Goal: Task Accomplishment & Management: Manage account settings

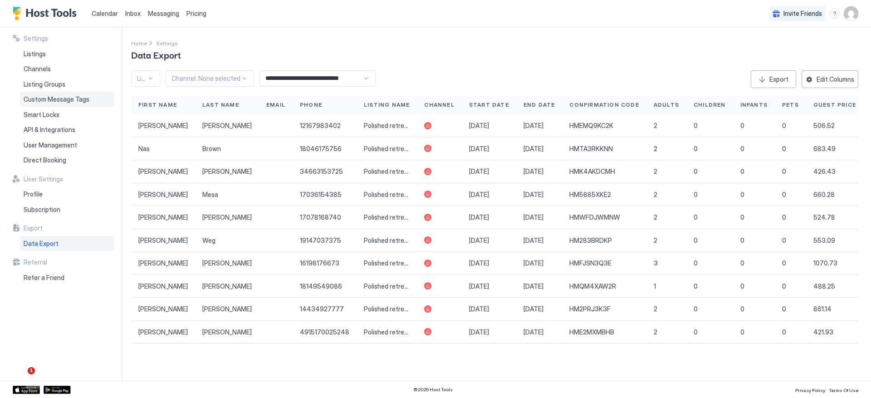
click at [53, 103] on span "Custom Message Tags" at bounding box center [57, 99] width 66 height 8
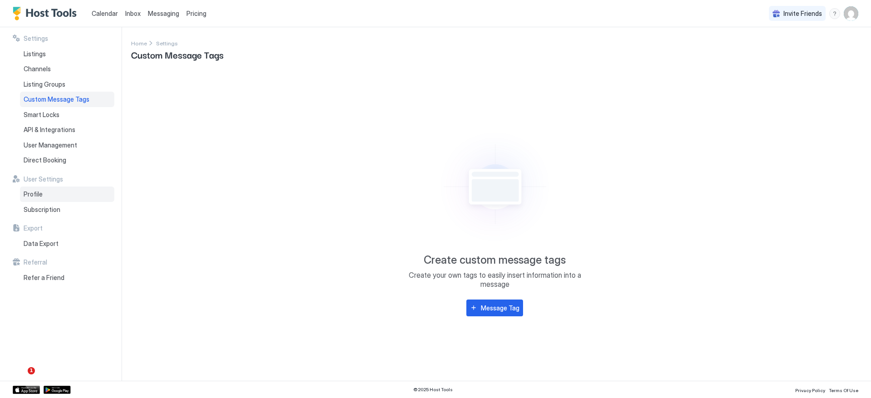
click at [47, 192] on div "Profile" at bounding box center [67, 194] width 94 height 15
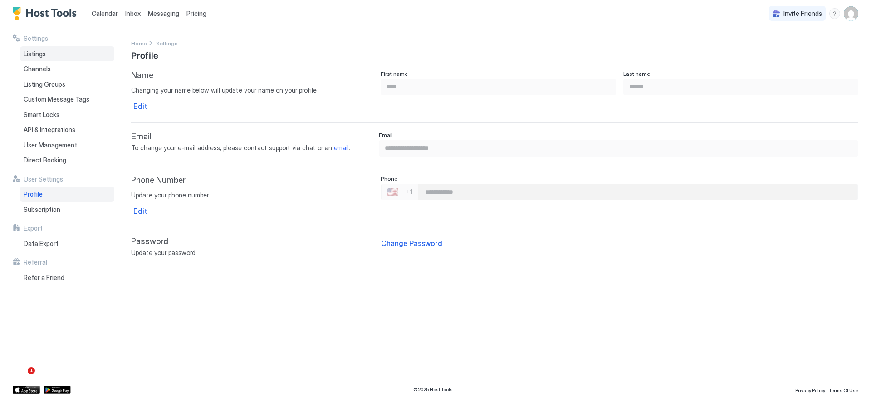
click at [64, 59] on div "Listings" at bounding box center [67, 53] width 94 height 15
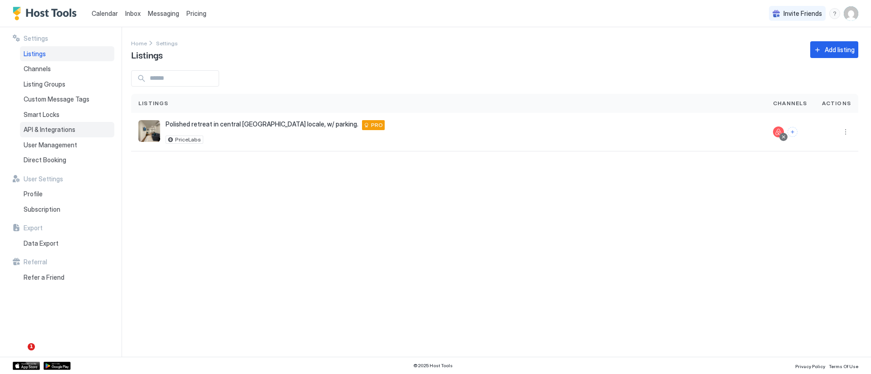
click at [52, 131] on span "API & Integrations" at bounding box center [50, 130] width 52 height 8
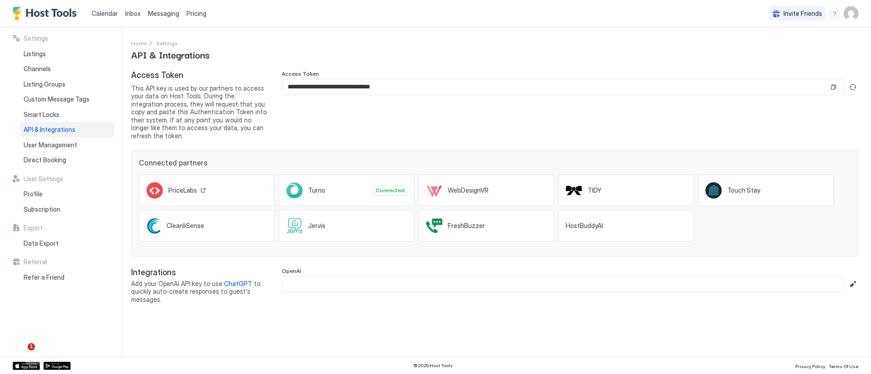
click at [186, 187] on span "PriceLabs" at bounding box center [182, 191] width 29 height 8
click at [834, 87] on button "Copy" at bounding box center [833, 87] width 9 height 9
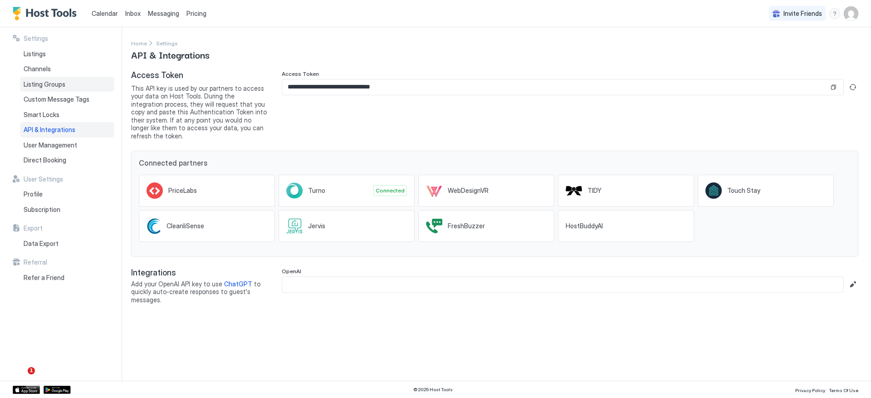
click at [50, 83] on span "Listing Groups" at bounding box center [45, 84] width 42 height 8
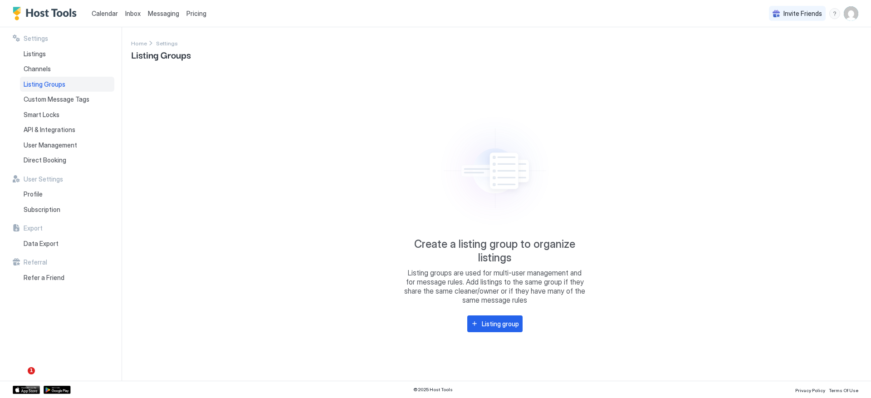
click at [93, 15] on span "Calendar" at bounding box center [105, 14] width 26 height 8
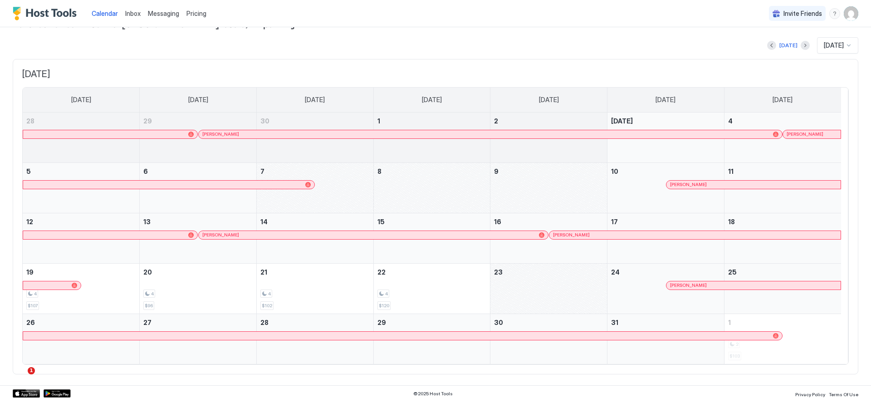
scroll to position [25, 0]
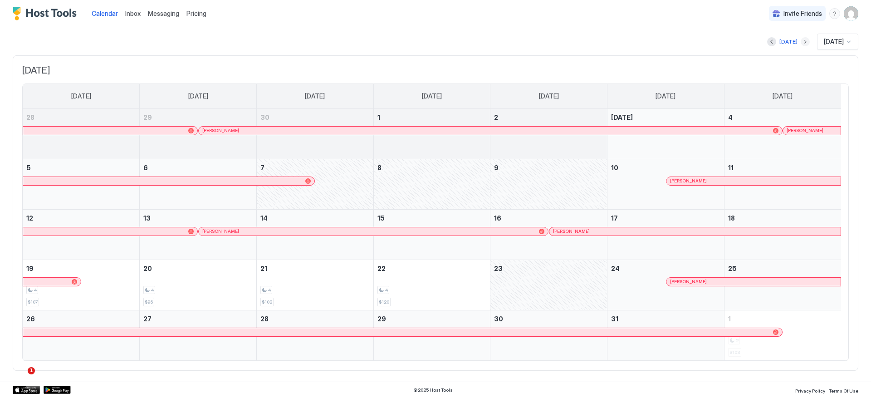
click at [801, 40] on button "Next month" at bounding box center [805, 41] width 9 height 9
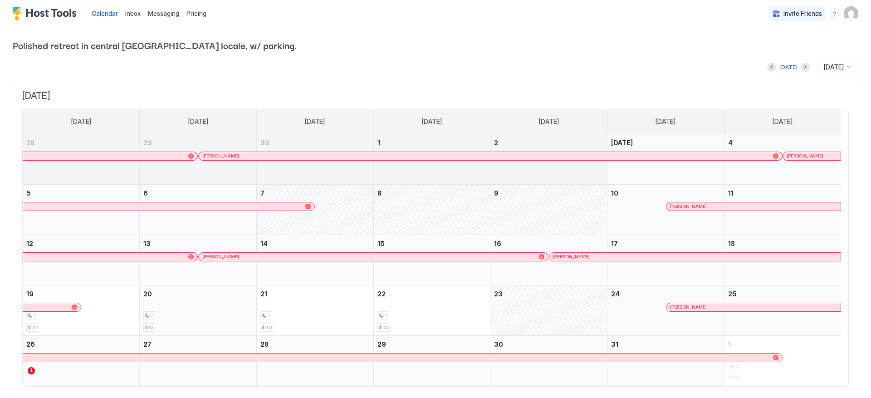
click at [158, 305] on div "4 $96" at bounding box center [197, 310] width 109 height 43
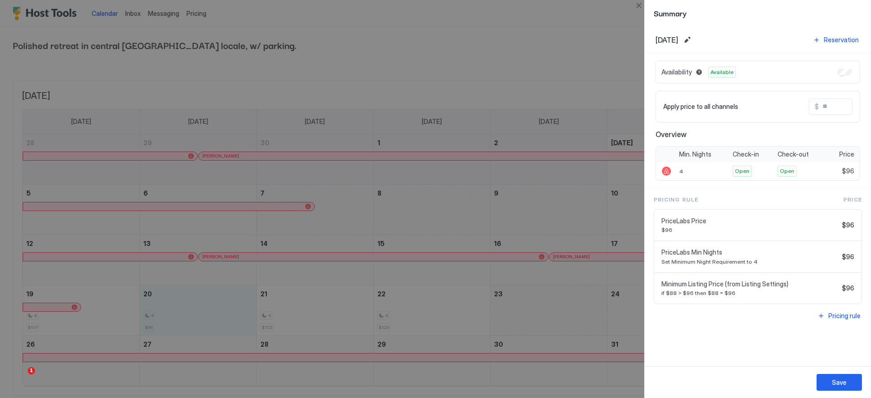
click at [526, 72] on div at bounding box center [435, 199] width 871 height 398
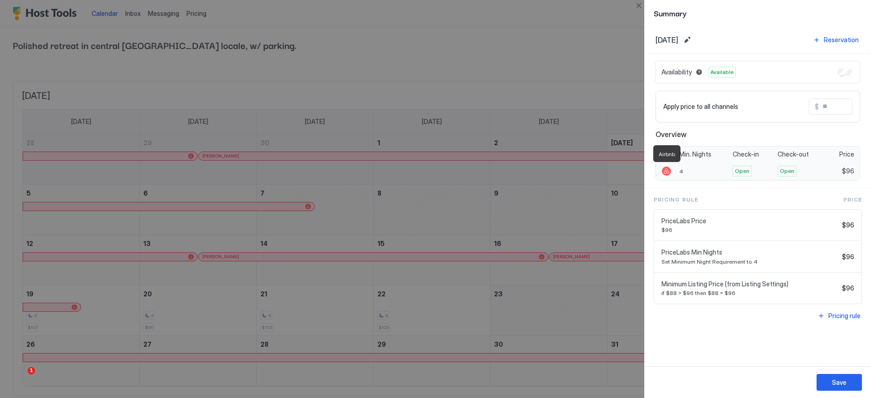
click at [666, 172] on div at bounding box center [666, 171] width 9 height 9
click at [638, 7] on button "Close" at bounding box center [639, 5] width 11 height 11
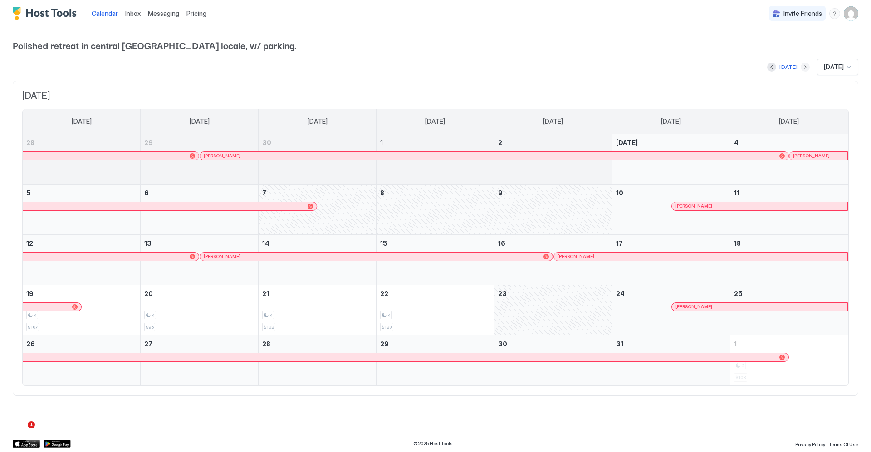
click at [801, 69] on button "Next month" at bounding box center [805, 67] width 9 height 9
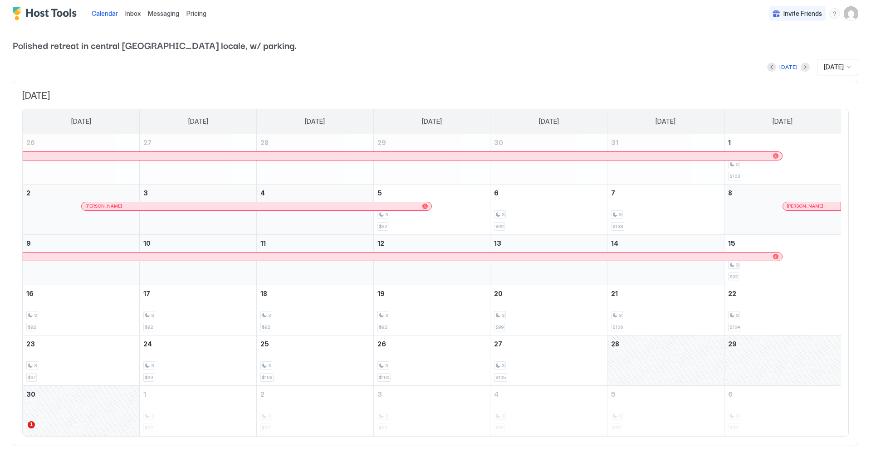
click at [45, 10] on img "Host Tools Logo" at bounding box center [47, 14] width 68 height 14
click at [146, 10] on div "Messaging" at bounding box center [163, 13] width 39 height 17
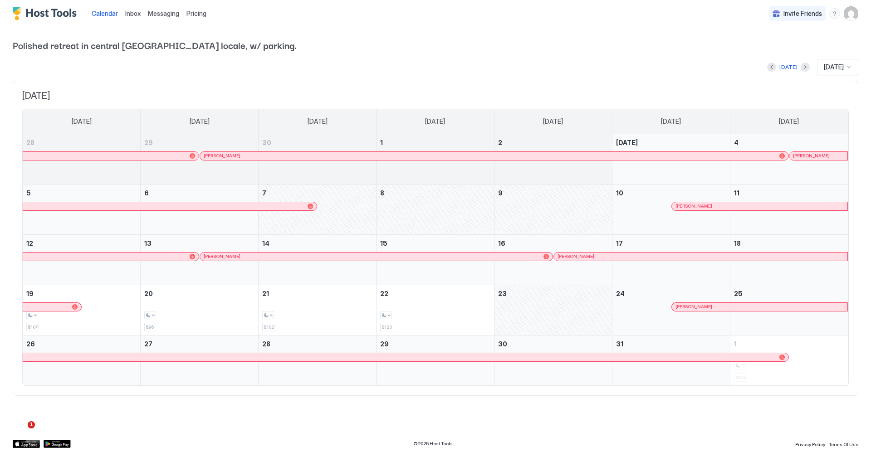
click at [17, 72] on div "[DATE] [DATE]" at bounding box center [436, 67] width 846 height 16
click at [126, 15] on span "Inbox" at bounding box center [132, 14] width 15 height 8
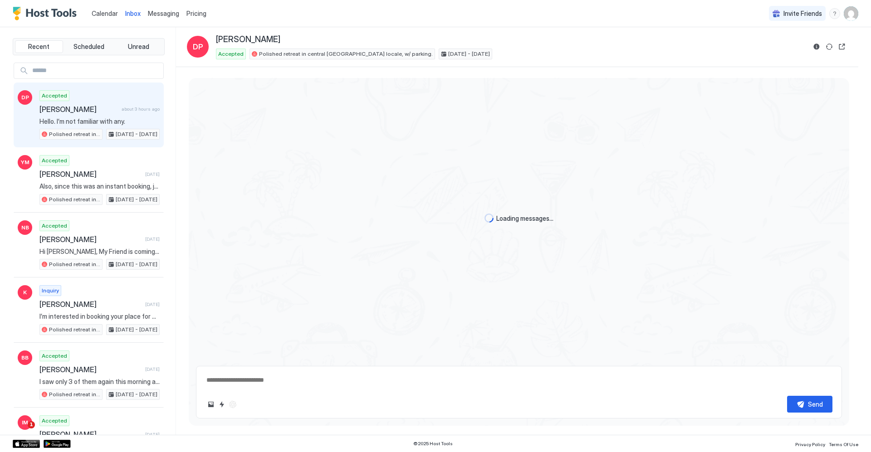
scroll to position [931, 0]
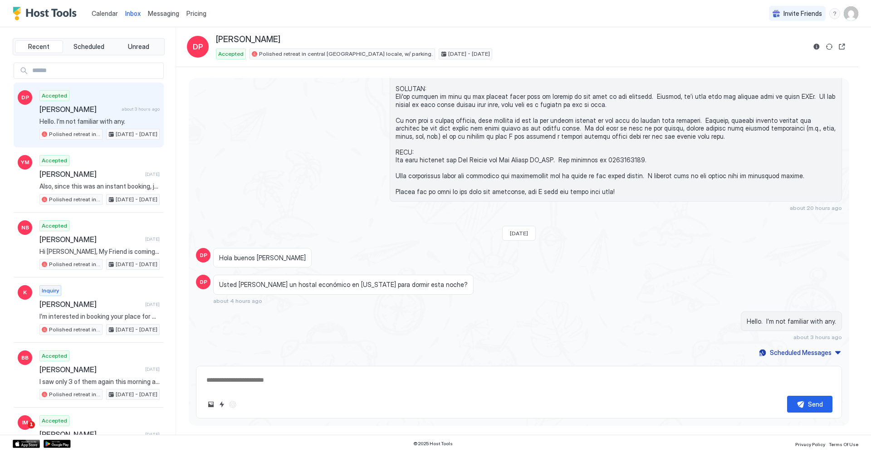
click at [849, 13] on img "User profile" at bounding box center [851, 13] width 15 height 15
type textarea "*"
click at [788, 48] on div "Settings" at bounding box center [800, 51] width 115 height 16
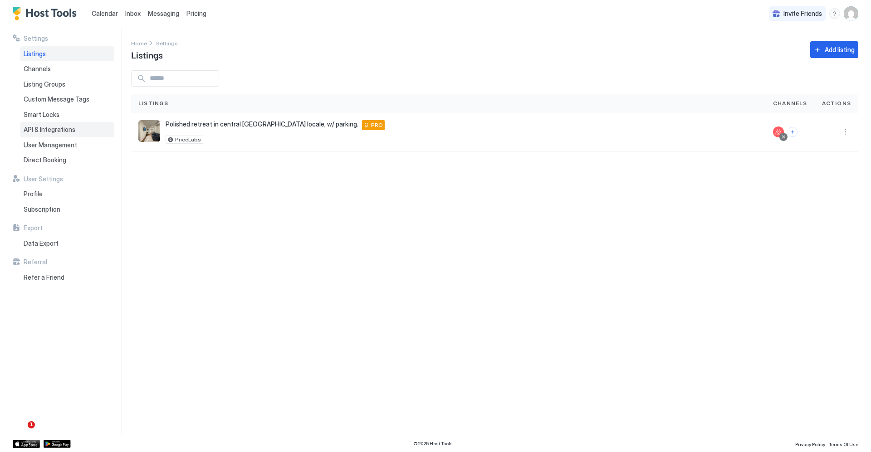
click at [44, 133] on span "API & Integrations" at bounding box center [50, 130] width 52 height 8
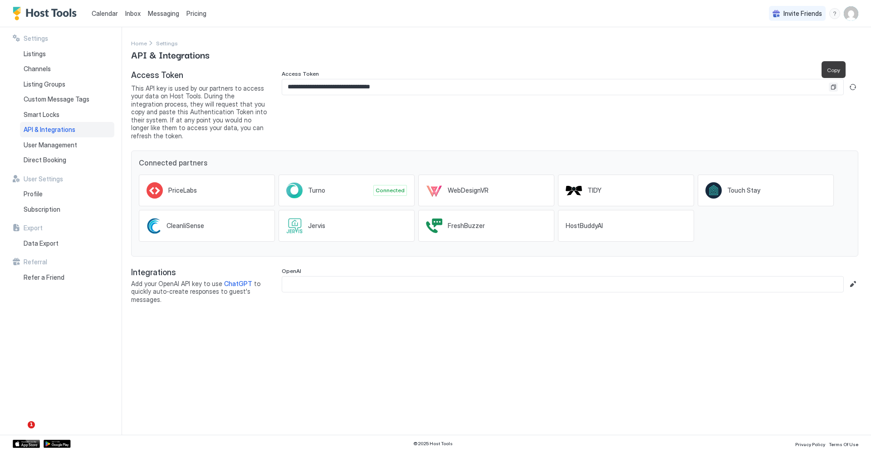
click at [832, 86] on button "Copy" at bounding box center [833, 87] width 9 height 9
click at [98, 17] on link "Calendar" at bounding box center [105, 14] width 26 height 10
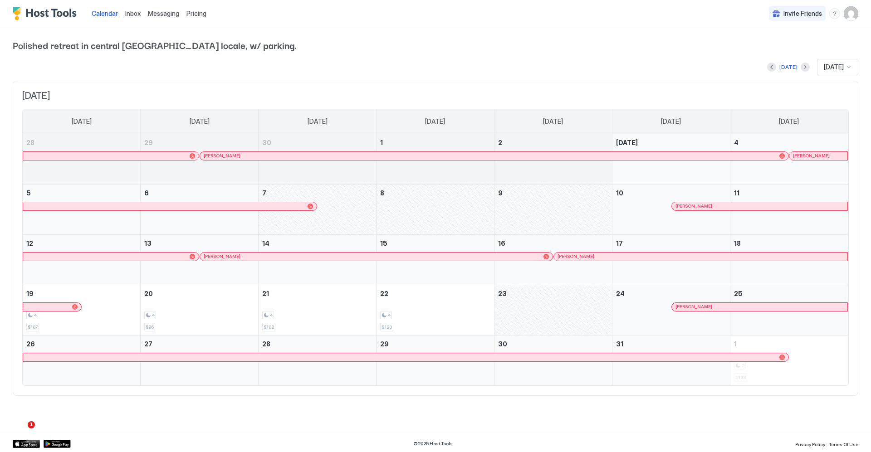
click at [105, 14] on span "Calendar" at bounding box center [105, 14] width 26 height 8
click at [850, 15] on img "User profile" at bounding box center [851, 13] width 15 height 15
click at [796, 47] on div "Settings" at bounding box center [800, 51] width 115 height 16
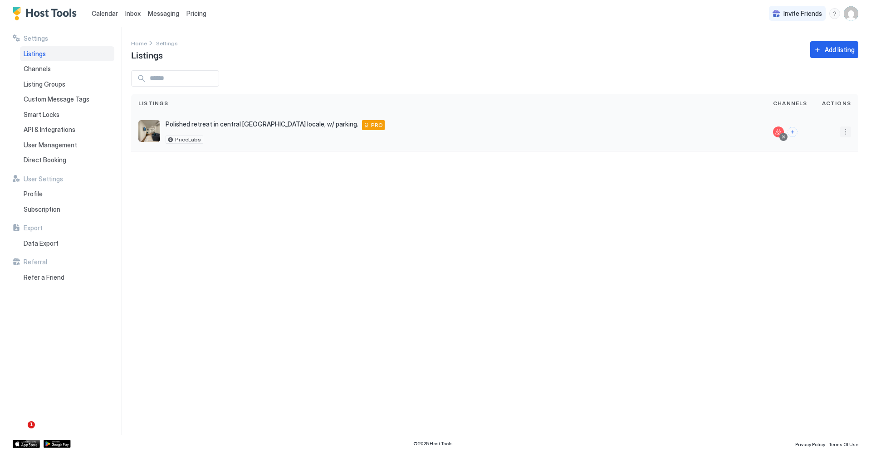
click at [848, 134] on button "More options" at bounding box center [845, 132] width 11 height 11
click at [824, 171] on span "Listing Settings" at bounding box center [825, 174] width 40 height 7
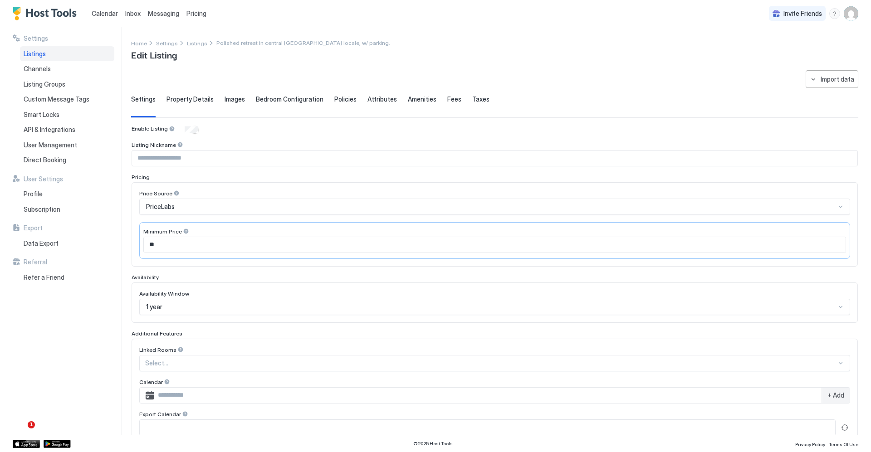
click at [190, 98] on span "Property Details" at bounding box center [190, 99] width 47 height 8
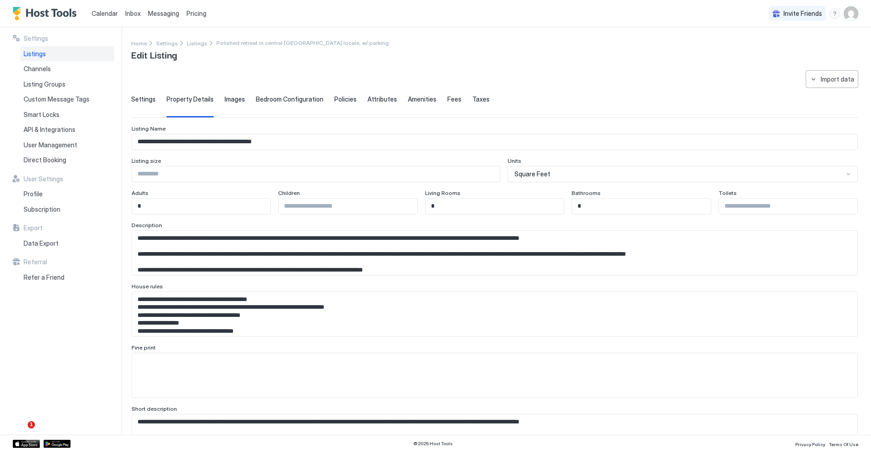
click at [241, 101] on span "Images" at bounding box center [235, 99] width 20 height 8
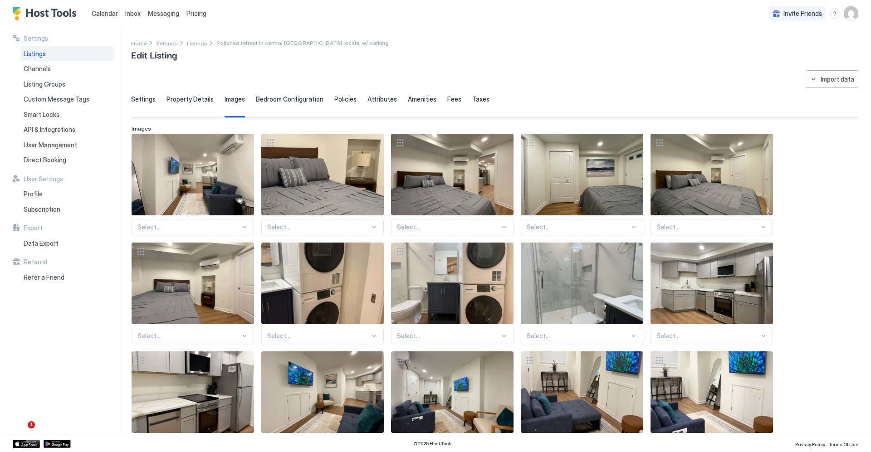
click at [295, 106] on div "Bedroom Configuration" at bounding box center [290, 106] width 68 height 22
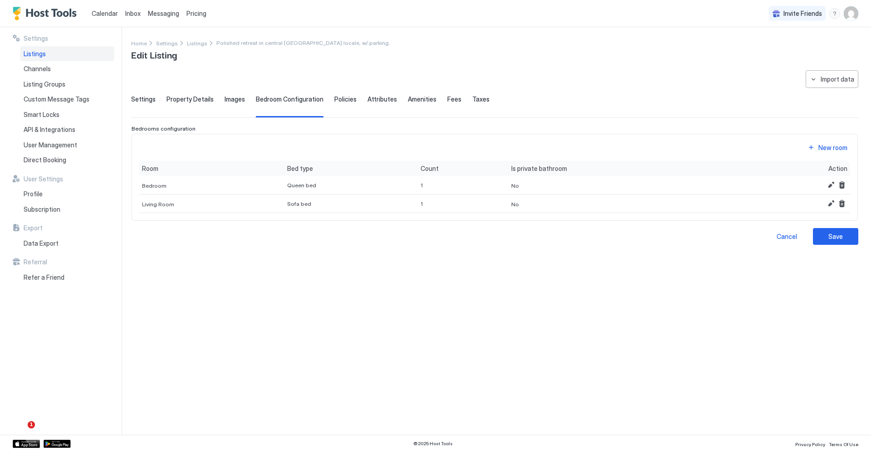
click at [334, 98] on span "Policies" at bounding box center [345, 99] width 22 height 8
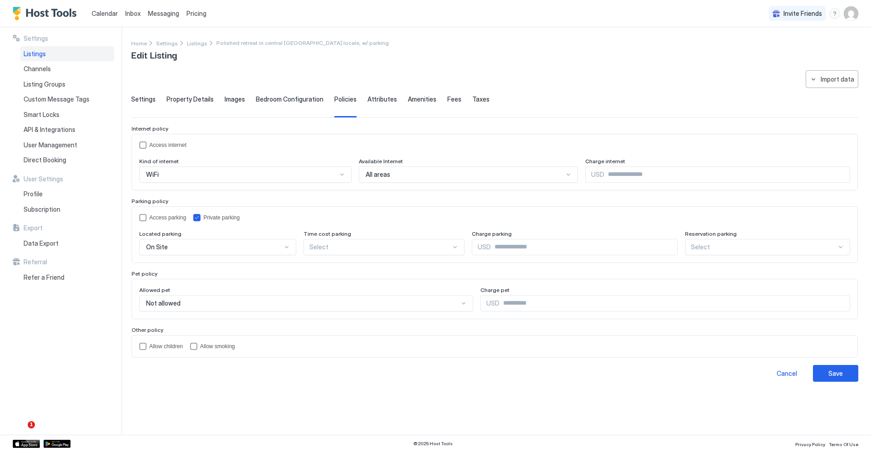
click at [408, 99] on span "Amenities" at bounding box center [422, 99] width 29 height 8
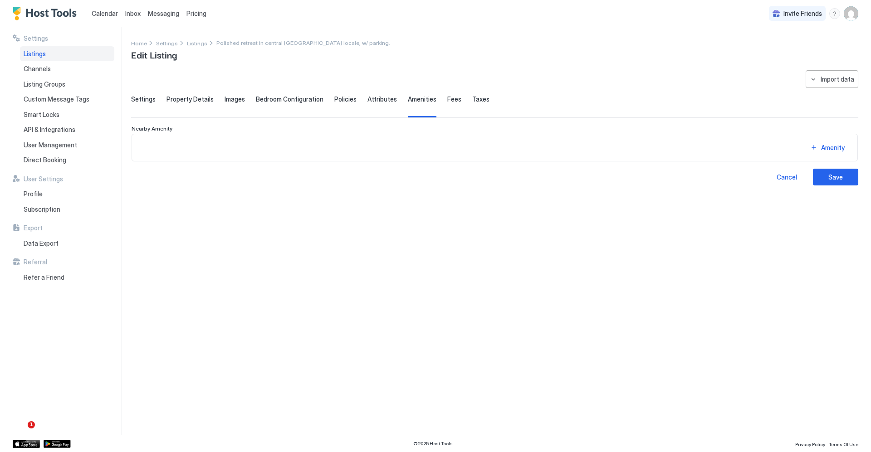
click at [383, 100] on span "Attributes" at bounding box center [382, 99] width 29 height 8
click at [410, 99] on span "Amenities" at bounding box center [422, 99] width 29 height 8
click at [447, 99] on span "Fees" at bounding box center [454, 99] width 14 height 8
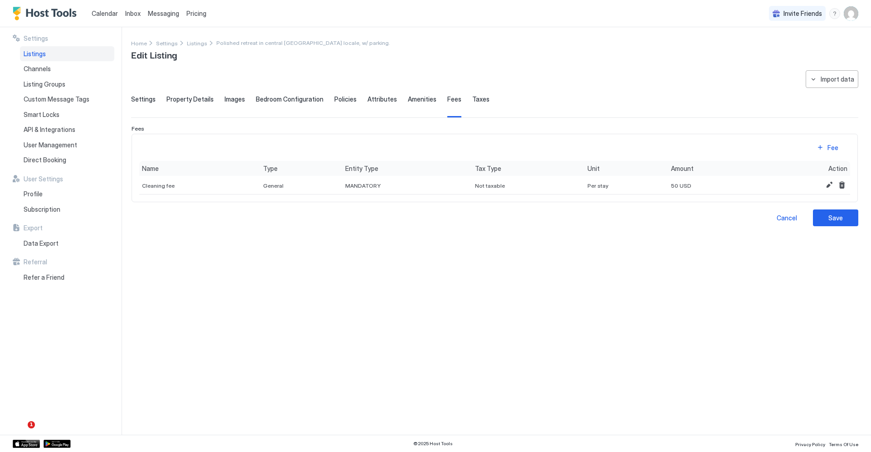
click at [475, 100] on span "Taxes" at bounding box center [480, 99] width 17 height 8
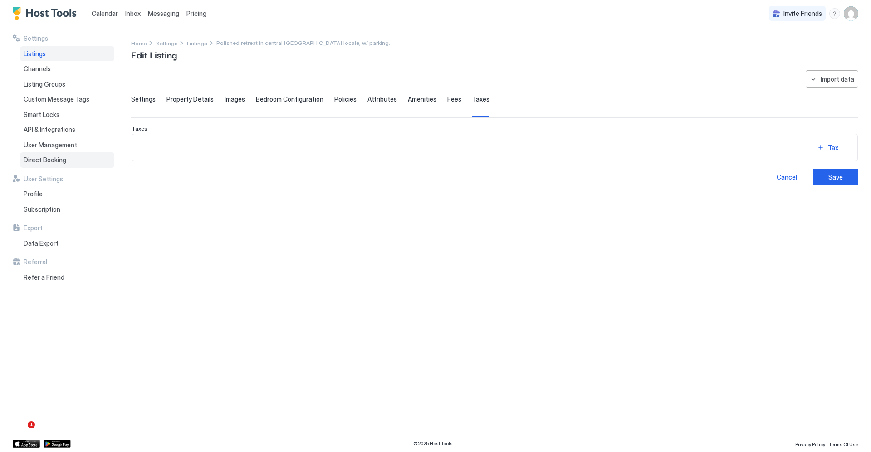
click at [82, 156] on div "Direct Booking" at bounding box center [67, 159] width 94 height 15
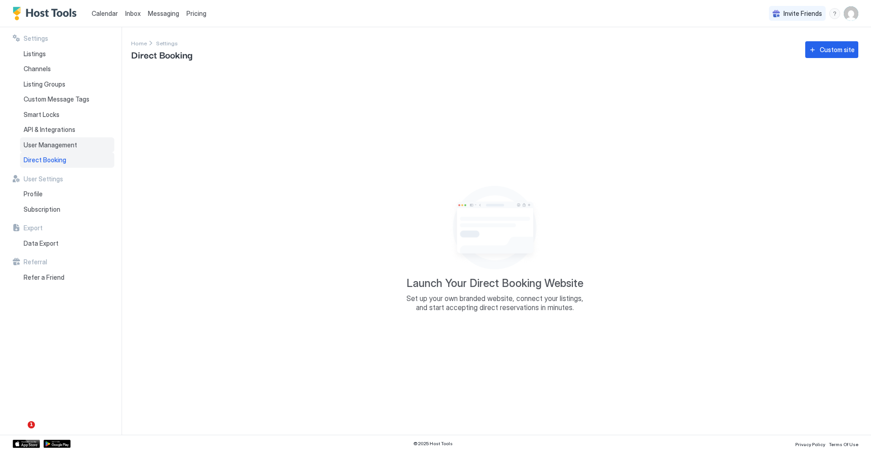
click at [82, 149] on div "User Management" at bounding box center [67, 145] width 94 height 15
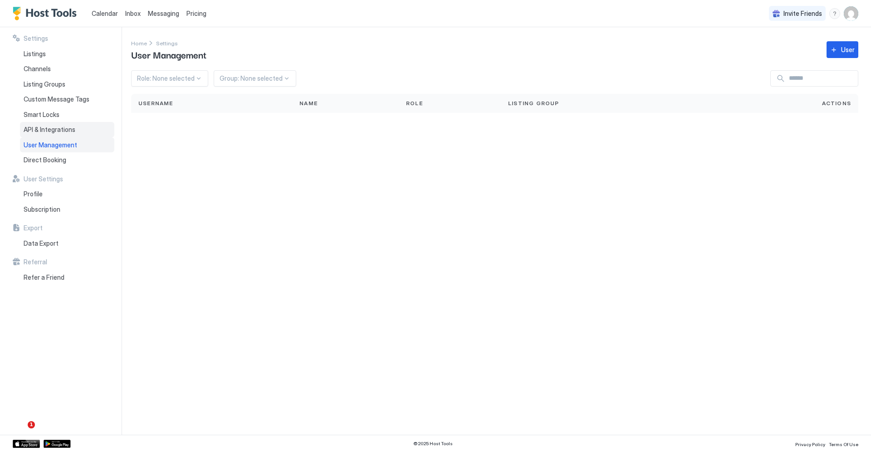
click at [82, 130] on div "API & Integrations" at bounding box center [67, 129] width 94 height 15
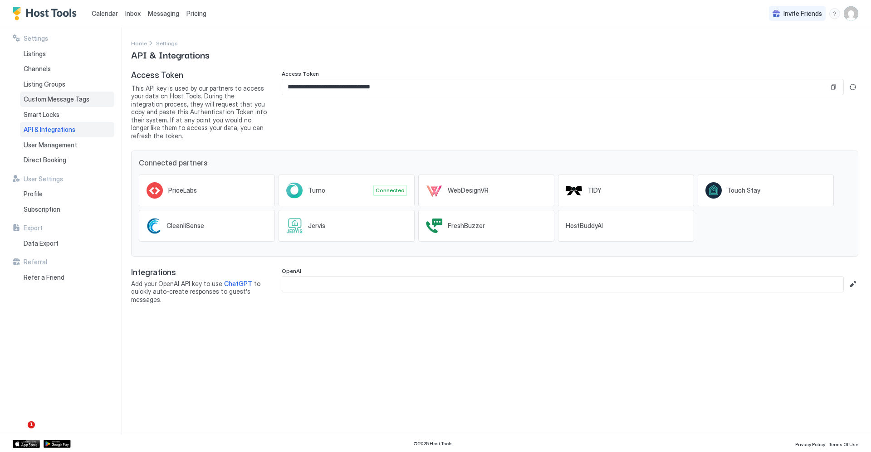
click at [80, 101] on span "Custom Message Tags" at bounding box center [57, 99] width 66 height 8
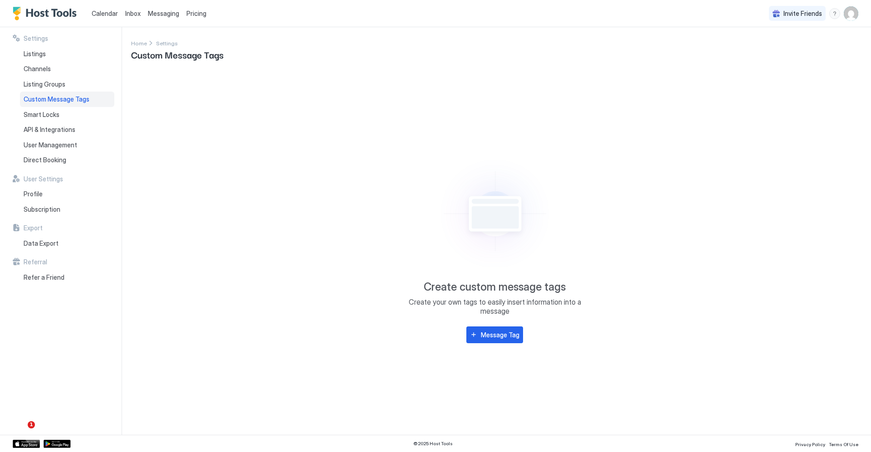
click at [104, 18] on link "Calendar" at bounding box center [105, 14] width 26 height 10
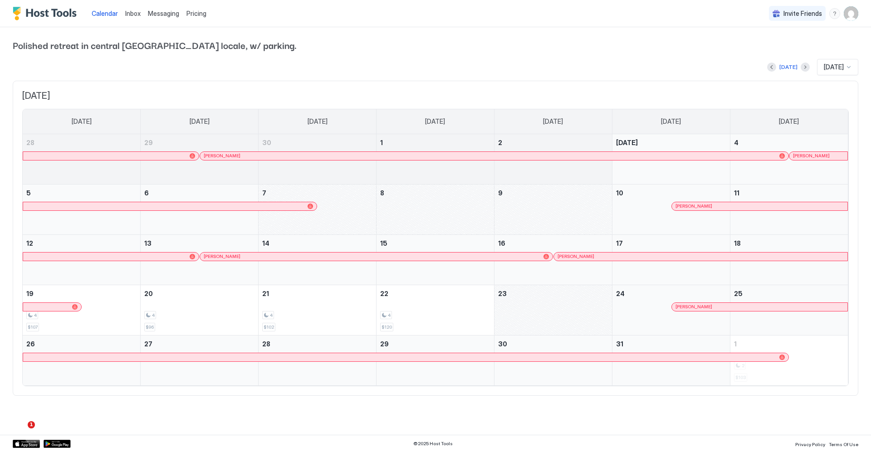
click at [316, 219] on div "October 7, 2025" at bounding box center [318, 210] width 118 height 50
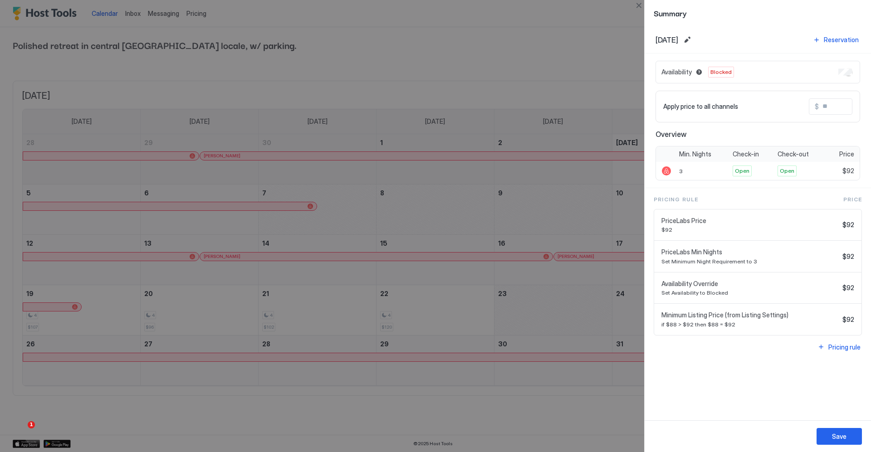
click at [597, 52] on div at bounding box center [435, 226] width 871 height 452
click at [641, 8] on button "Close" at bounding box center [639, 5] width 11 height 11
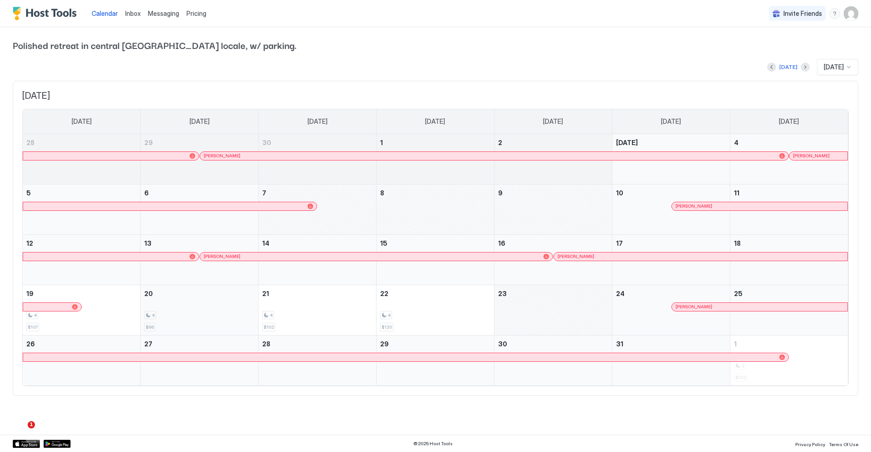
click at [223, 299] on div "4 $96" at bounding box center [199, 310] width 110 height 43
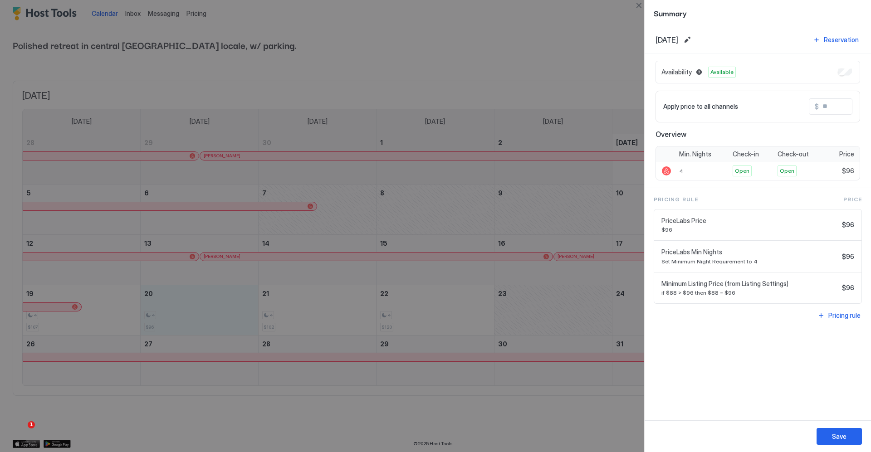
click at [568, 66] on div at bounding box center [435, 226] width 871 height 452
click at [638, 7] on button "Close" at bounding box center [639, 5] width 11 height 11
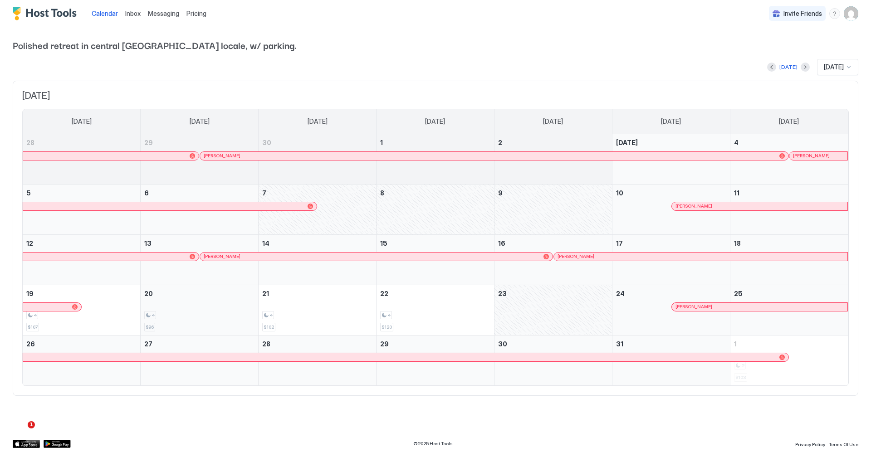
click at [147, 314] on div "4" at bounding box center [150, 315] width 12 height 9
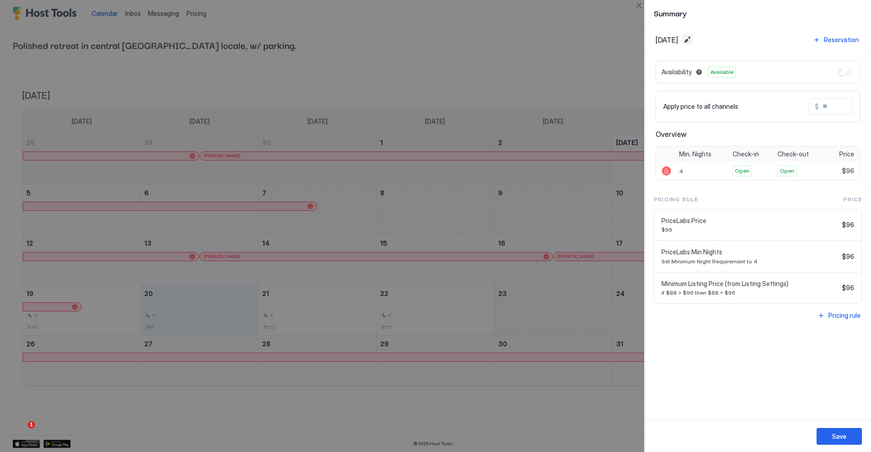
click at [693, 42] on button "Edit date range" at bounding box center [687, 39] width 11 height 11
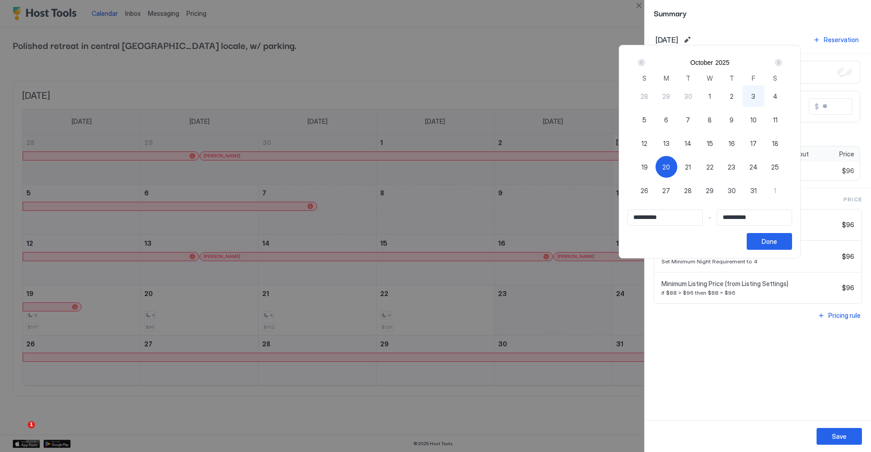
click at [724, 35] on div at bounding box center [435, 226] width 871 height 452
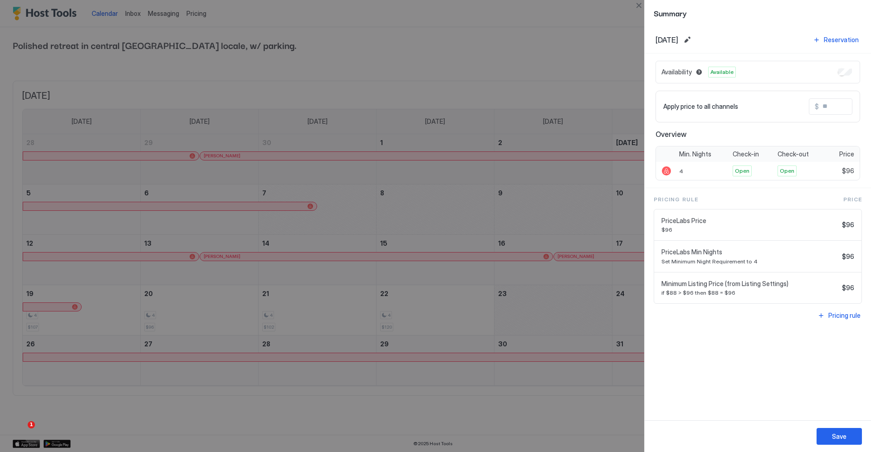
click at [714, 239] on div "PriceLabs Price $96 $96" at bounding box center [757, 226] width 207 height 32
click at [717, 232] on span "$96" at bounding box center [750, 229] width 177 height 7
click at [839, 224] on span "PriceLabs Price" at bounding box center [750, 221] width 177 height 8
click at [850, 205] on div "Pricing Rule Price PriceLabs Price $96 $96 PriceLabs Min Nights Set Minimum Nig…" at bounding box center [758, 250] width 208 height 109
click at [737, 239] on div "PriceLabs Price $96 $96" at bounding box center [757, 226] width 207 height 32
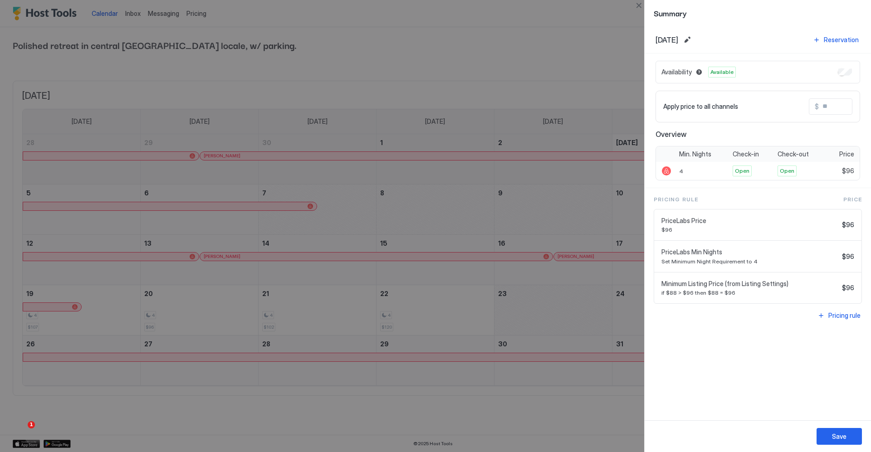
click at [702, 261] on span "Set Minimum Night Requirement to 4" at bounding box center [750, 261] width 177 height 7
click at [640, 8] on button "Close" at bounding box center [639, 5] width 11 height 11
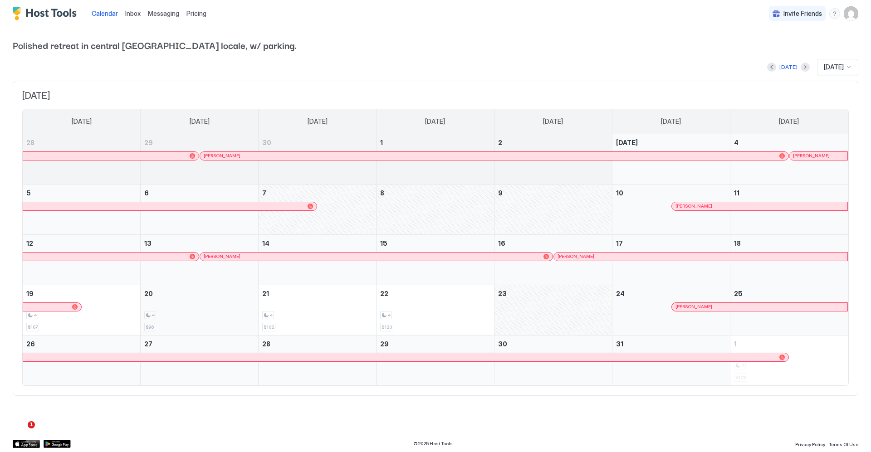
click at [212, 299] on div "4 $96" at bounding box center [199, 310] width 110 height 43
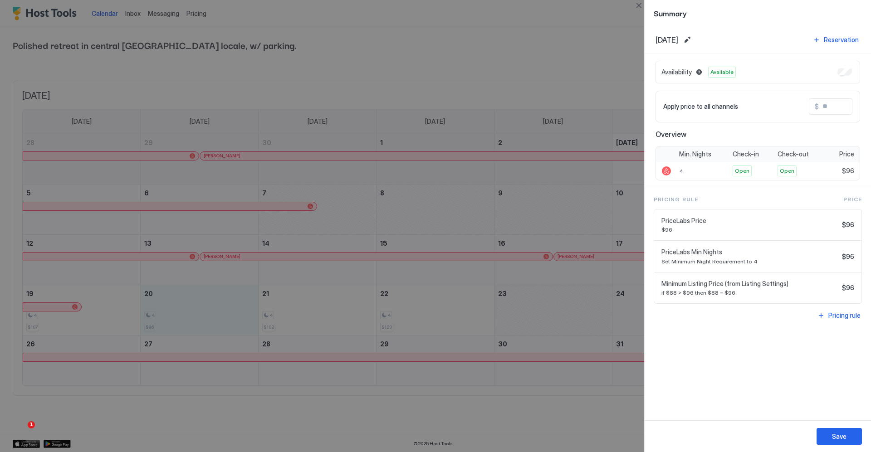
click at [568, 67] on div at bounding box center [435, 226] width 871 height 452
click at [637, 6] on button "Close" at bounding box center [639, 5] width 11 height 11
